Goal: Transaction & Acquisition: Purchase product/service

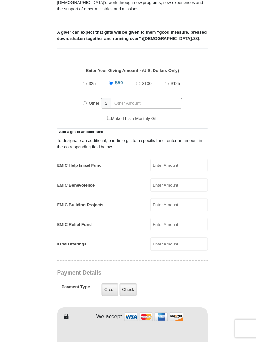
scroll to position [256, 0]
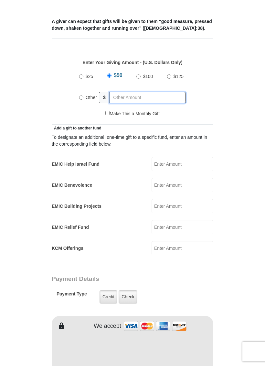
click at [137, 92] on input "text" at bounding box center [148, 97] width 76 height 11
radio input "true"
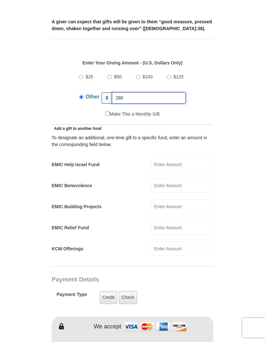
type input "280"
click at [238, 93] on form "Eagle Mountain International Church Online Giving Because of gifts like yours, …" at bounding box center [132, 239] width 243 height 938
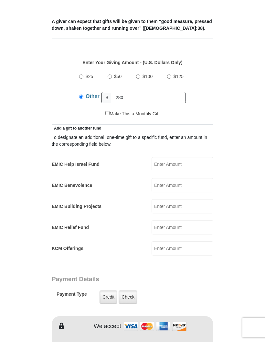
type input "Willian"
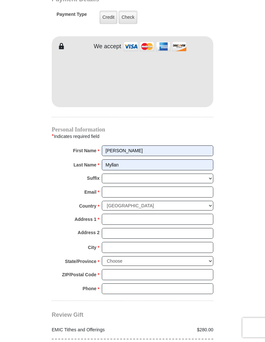
scroll to position [541, 0]
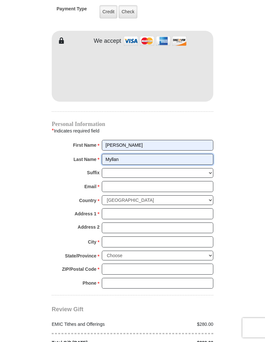
click at [142, 154] on input "Myllan" at bounding box center [158, 159] width 112 height 11
type input "M"
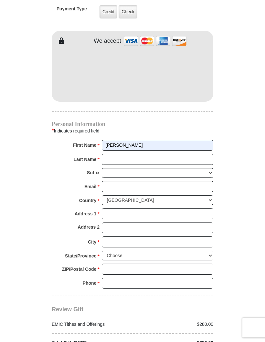
click at [135, 140] on input "Willian" at bounding box center [158, 145] width 112 height 11
type input "WM Management"
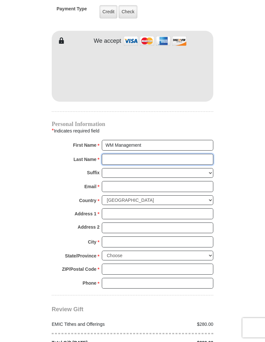
click at [118, 154] on input "Last Name *" at bounding box center [158, 159] width 112 height 11
type input "Consulting"
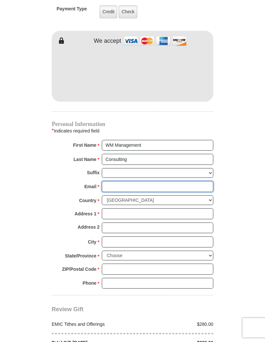
click at [123, 181] on input "Email *" at bounding box center [158, 186] width 112 height 11
type input "wmcsltg@gmail.com"
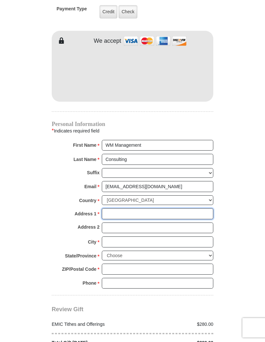
type input "4364 Western Center Blvd"
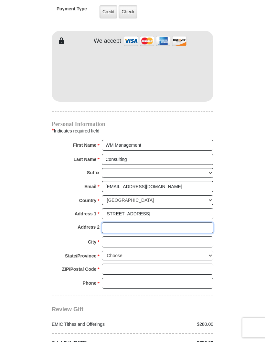
type input "2051"
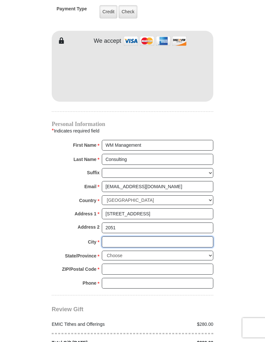
type input "FORT WORTH"
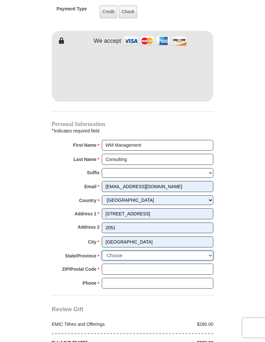
select select "TX"
type input "76137"
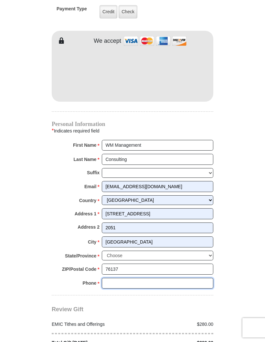
type input "6506791826"
